Goal: Information Seeking & Learning: Get advice/opinions

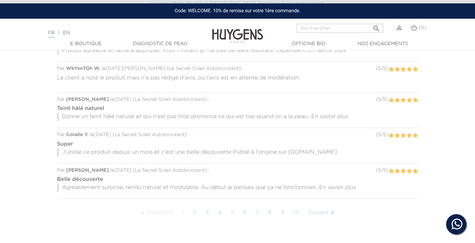
scroll to position [522, 0]
click at [349, 189] on span "En savoir plus" at bounding box center [337, 187] width 37 height 5
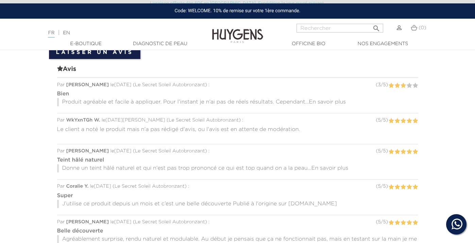
scroll to position [471, 0]
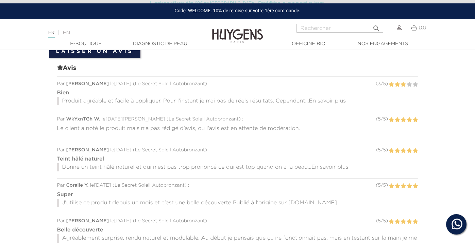
click at [328, 101] on span "En savoir plus" at bounding box center [327, 101] width 37 height 5
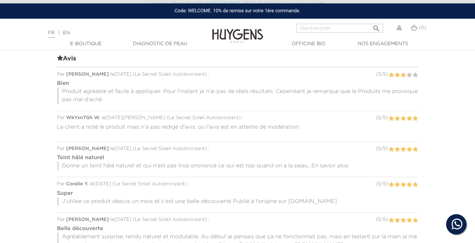
scroll to position [481, 0]
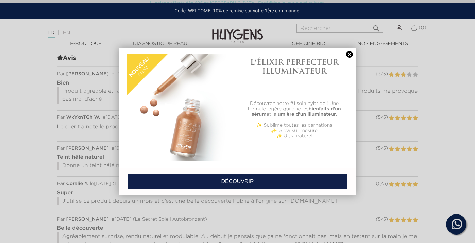
click at [349, 55] on link at bounding box center [350, 54] width 10 height 7
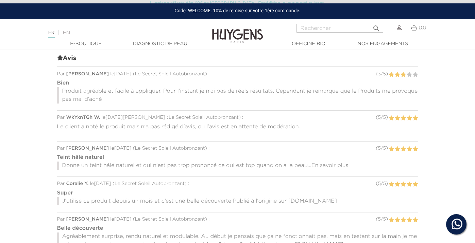
click at [326, 164] on span "En savoir plus" at bounding box center [329, 165] width 37 height 5
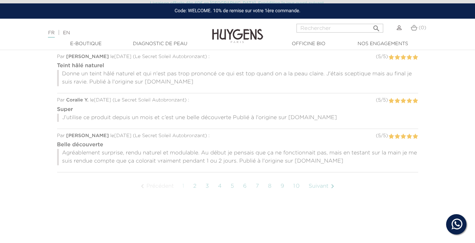
scroll to position [583, 0]
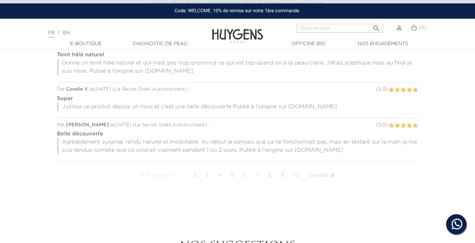
click at [208, 179] on link "3" at bounding box center [207, 175] width 11 height 17
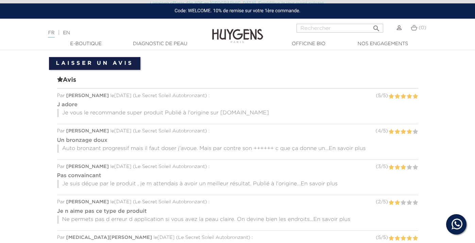
scroll to position [459, 0]
click at [314, 147] on p "Auto bronzant progressif mais il faut doser j'avoue. Mais par contre son ++++++…" at bounding box center [237, 149] width 361 height 8
click at [345, 147] on span "En savoir plus" at bounding box center [347, 148] width 37 height 5
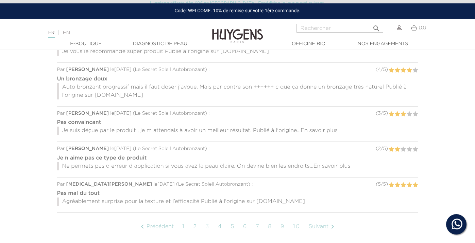
scroll to position [525, 0]
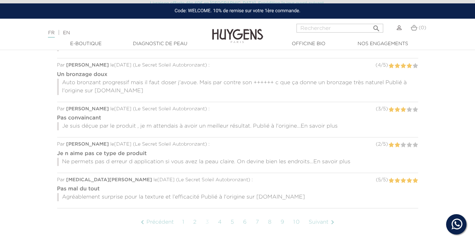
click at [317, 124] on span "En savoir plus" at bounding box center [319, 126] width 37 height 5
click at [322, 162] on span "En savoir plus" at bounding box center [332, 161] width 37 height 5
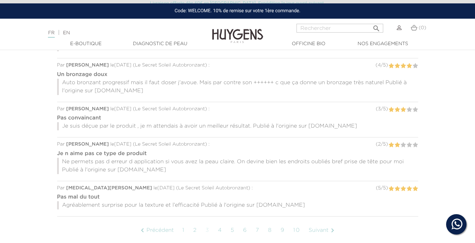
click at [230, 230] on link "5" at bounding box center [232, 230] width 11 height 17
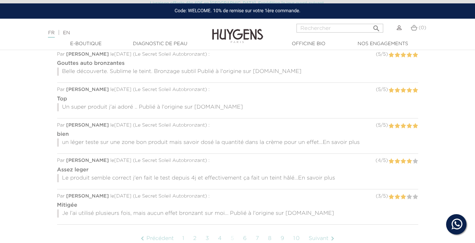
scroll to position [501, 0]
click at [319, 178] on span "En savoir plus" at bounding box center [316, 177] width 37 height 5
